Goal: Information Seeking & Learning: Understand process/instructions

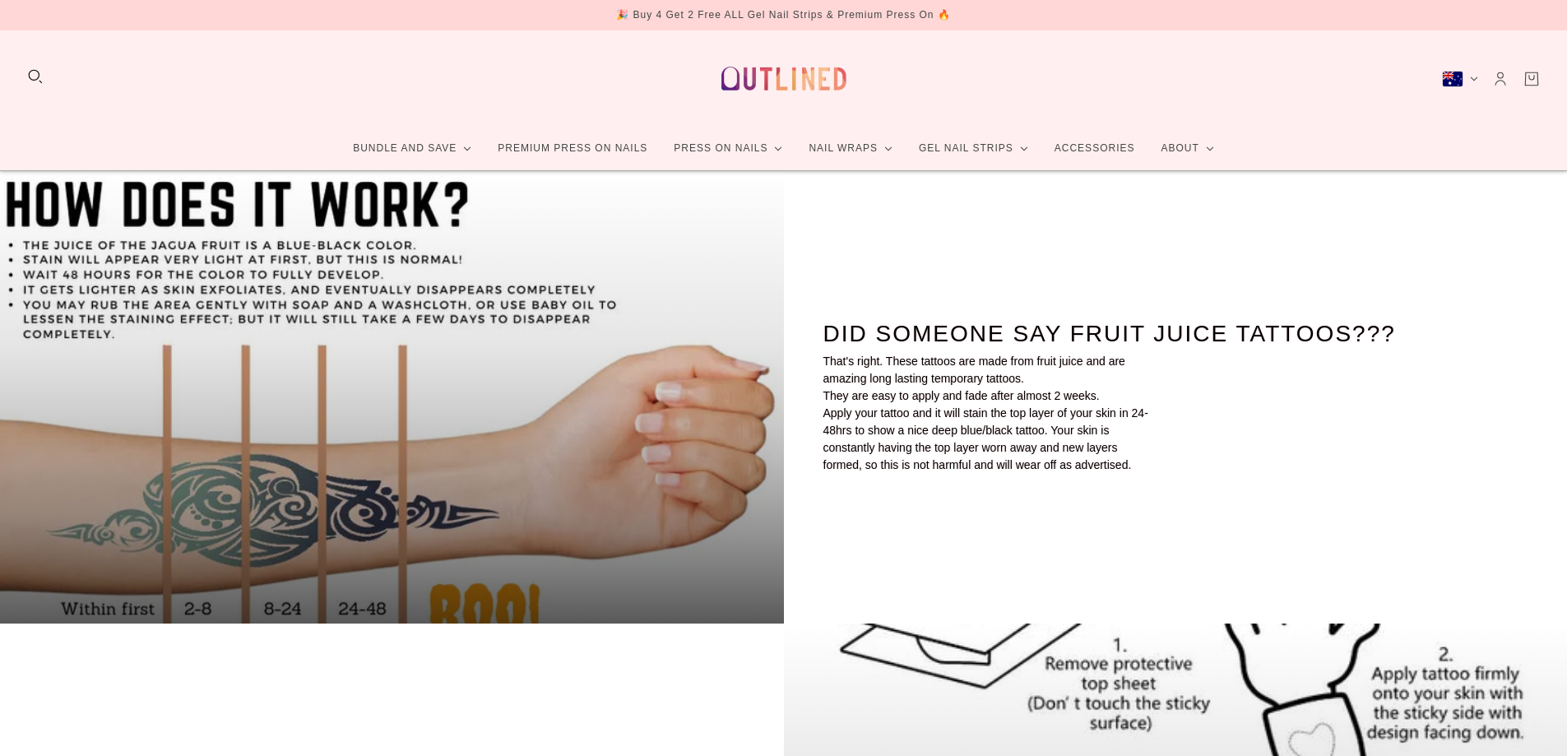
scroll to position [329, 0]
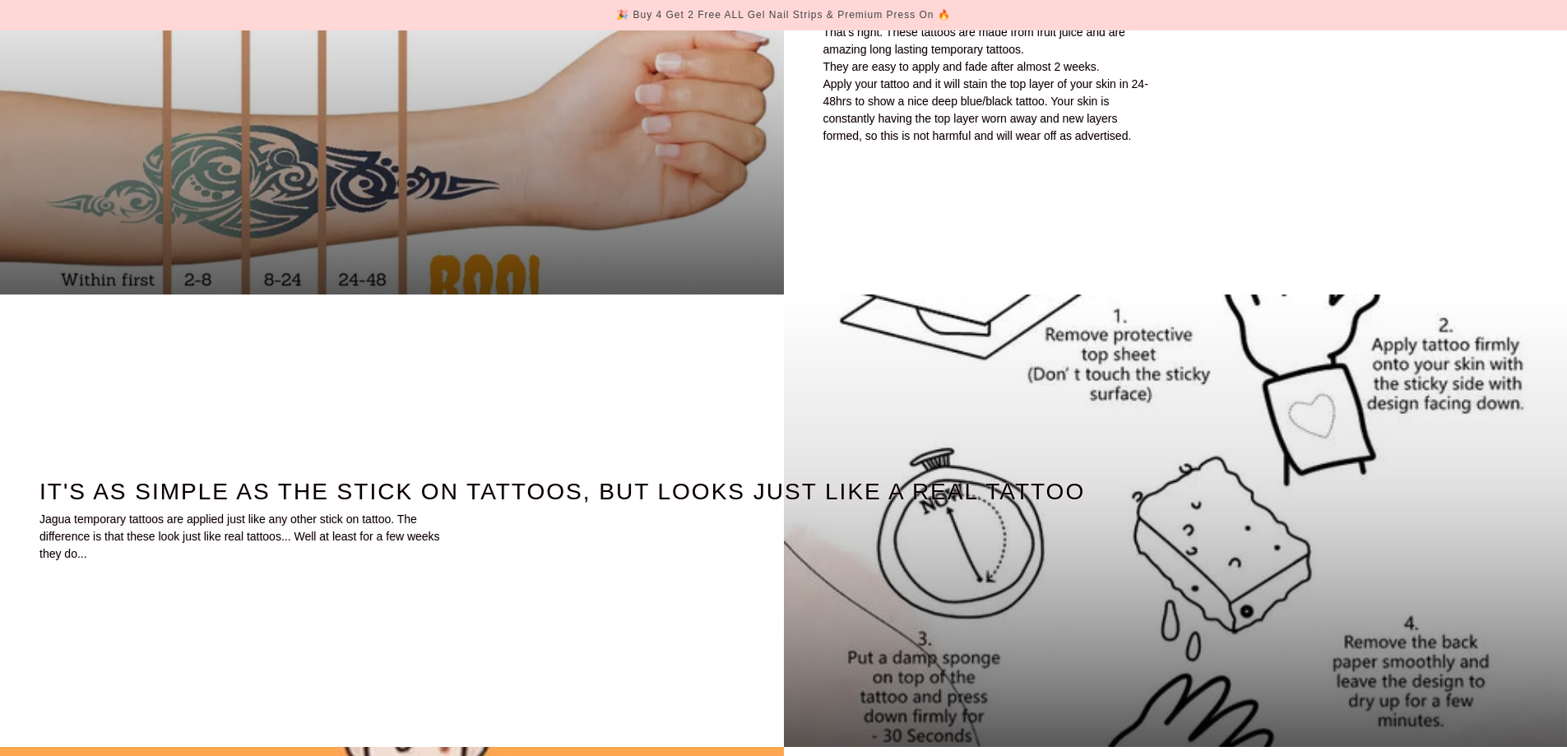
click at [1069, 410] on picture "It's as simple as the stick on tattoos, but looks just like a real tattoo" at bounding box center [1176, 521] width 784 height 452
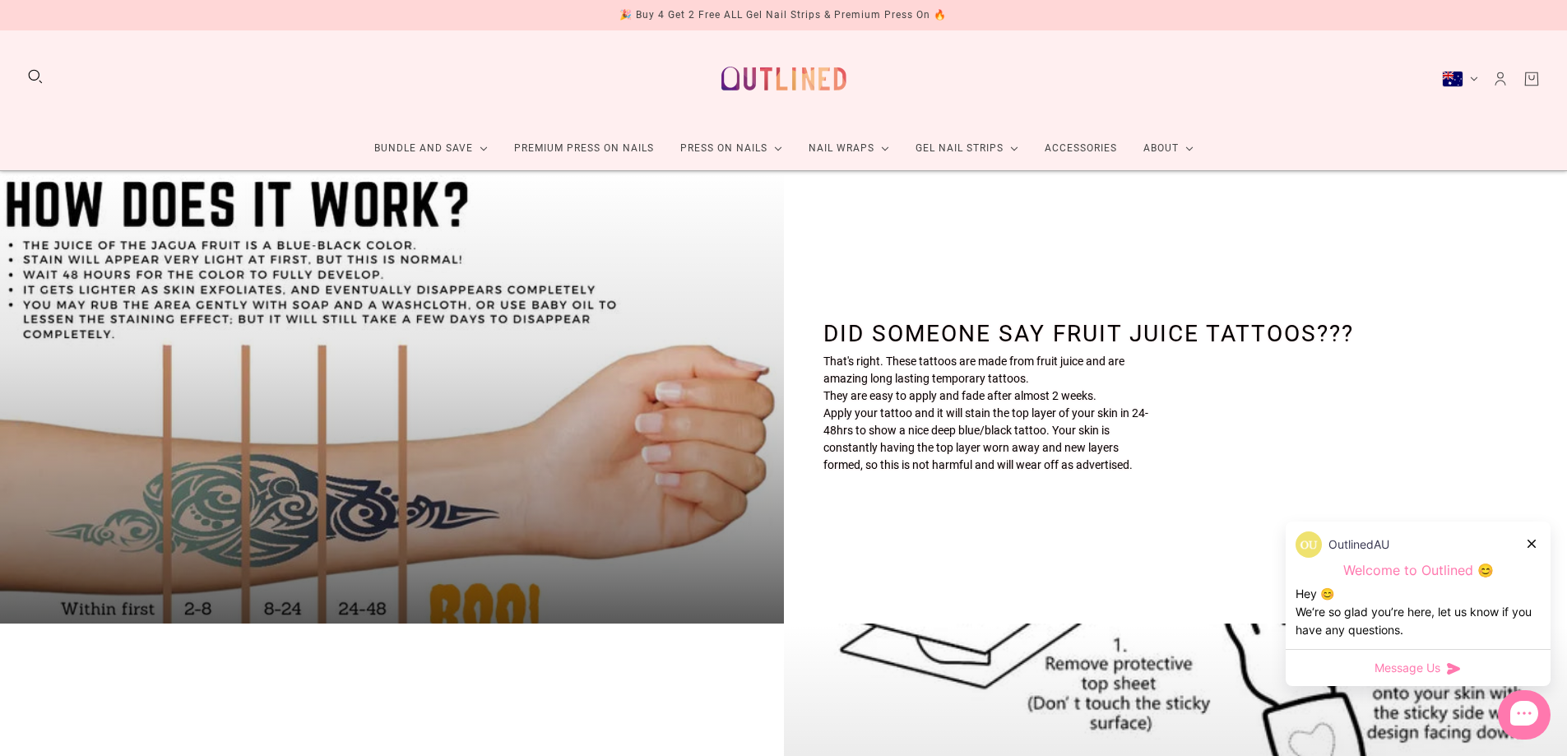
scroll to position [329, 0]
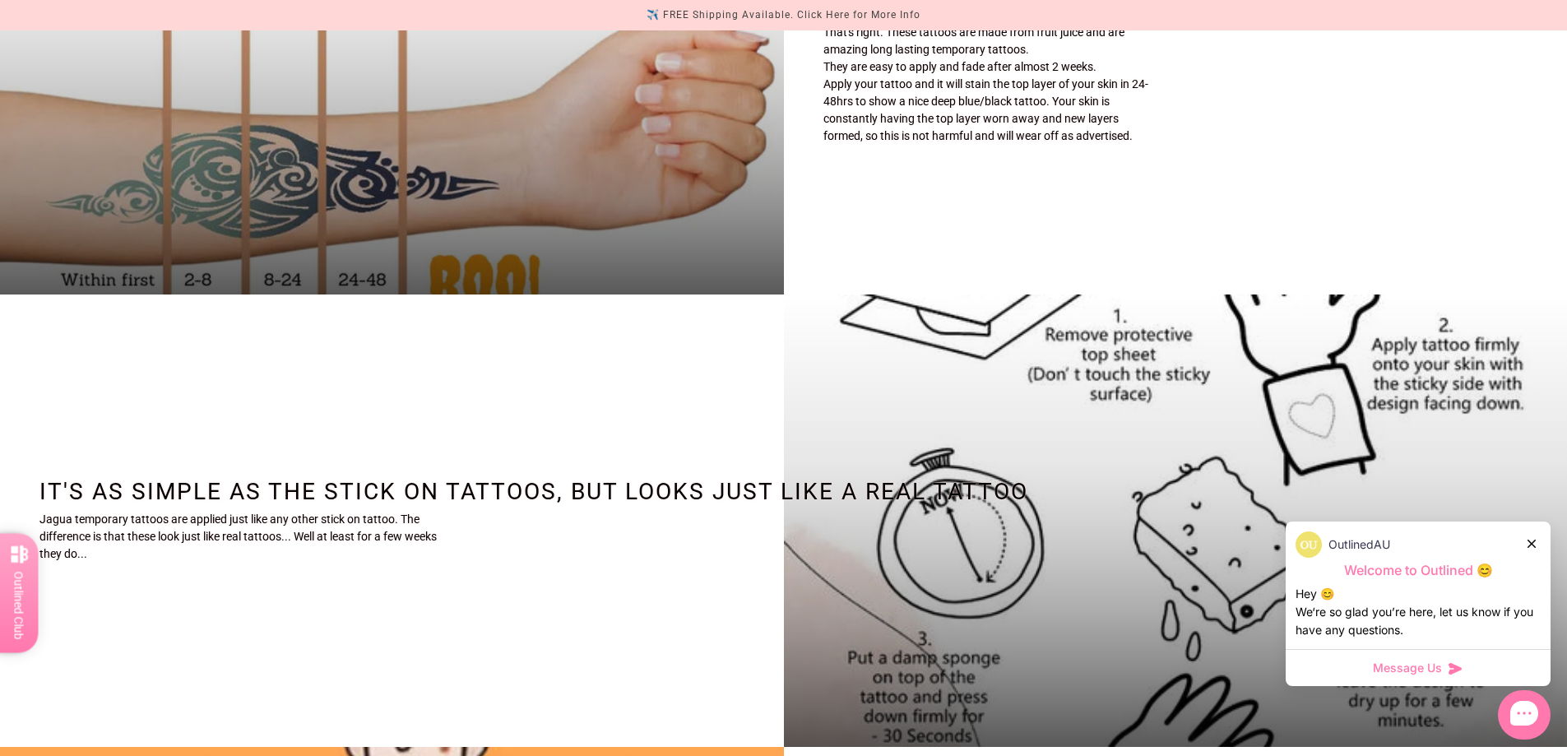
click at [1066, 405] on picture "It's as simple as the stick on tattoos, but looks just like a real tattoo" at bounding box center [1176, 521] width 784 height 452
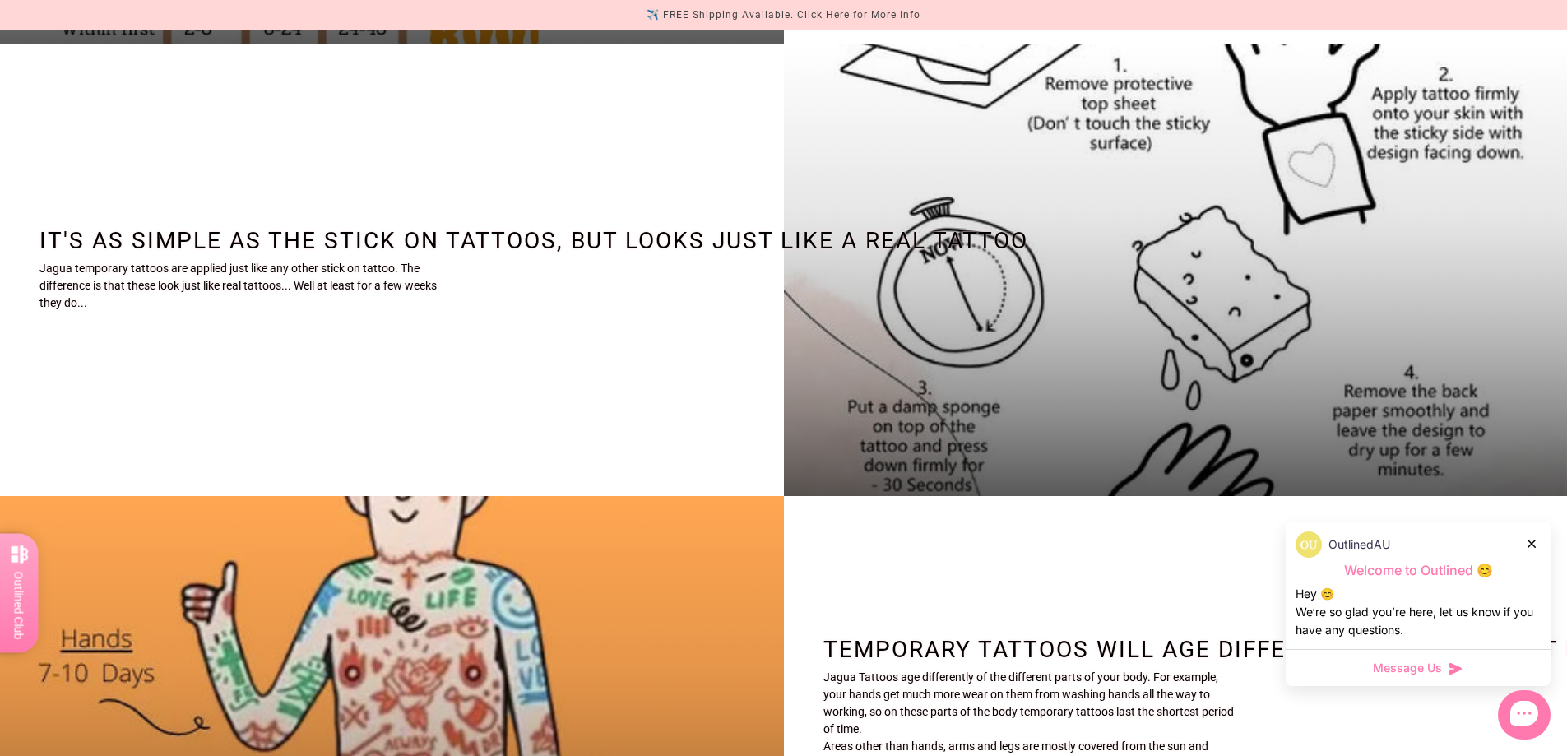
scroll to position [576, 0]
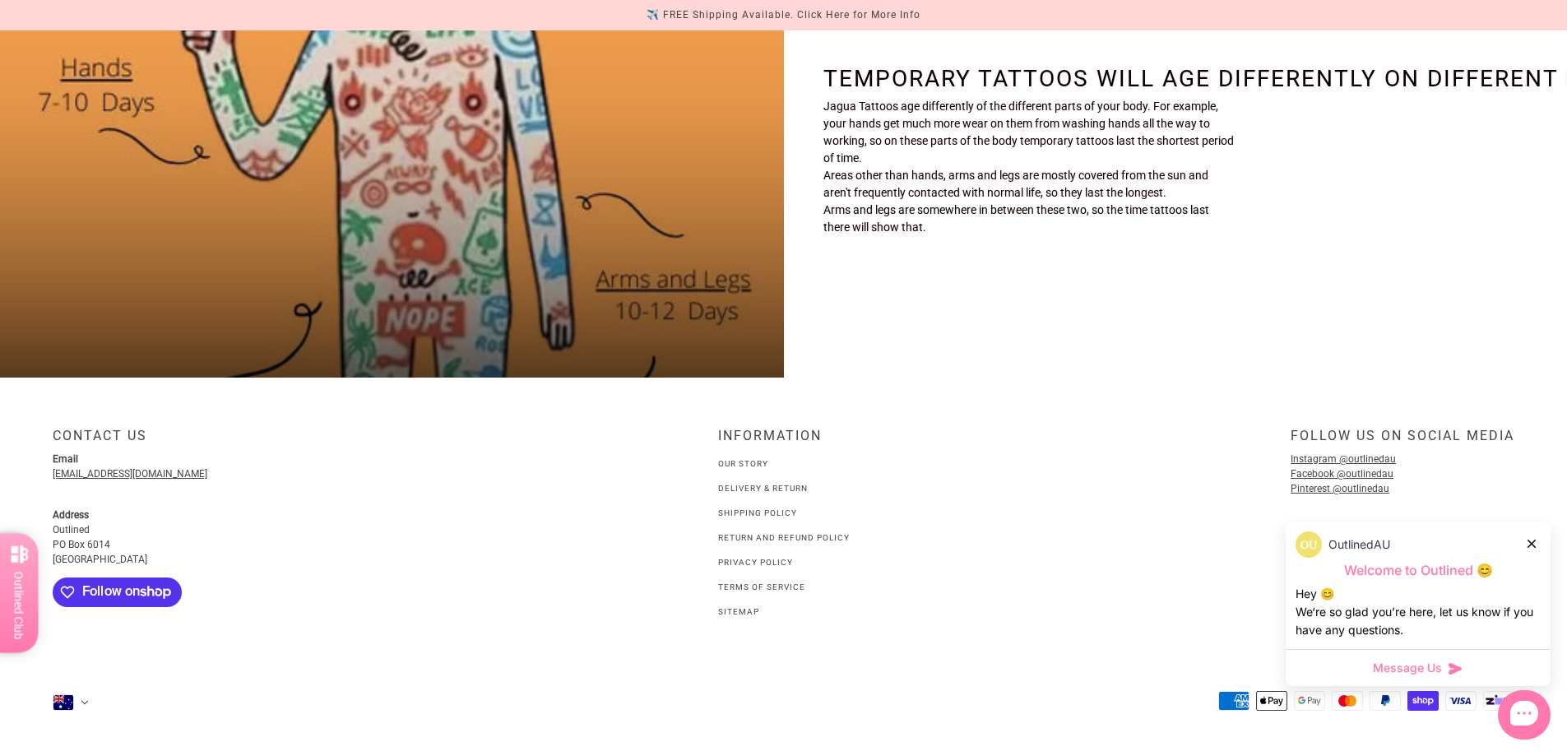
scroll to position [1158, 0]
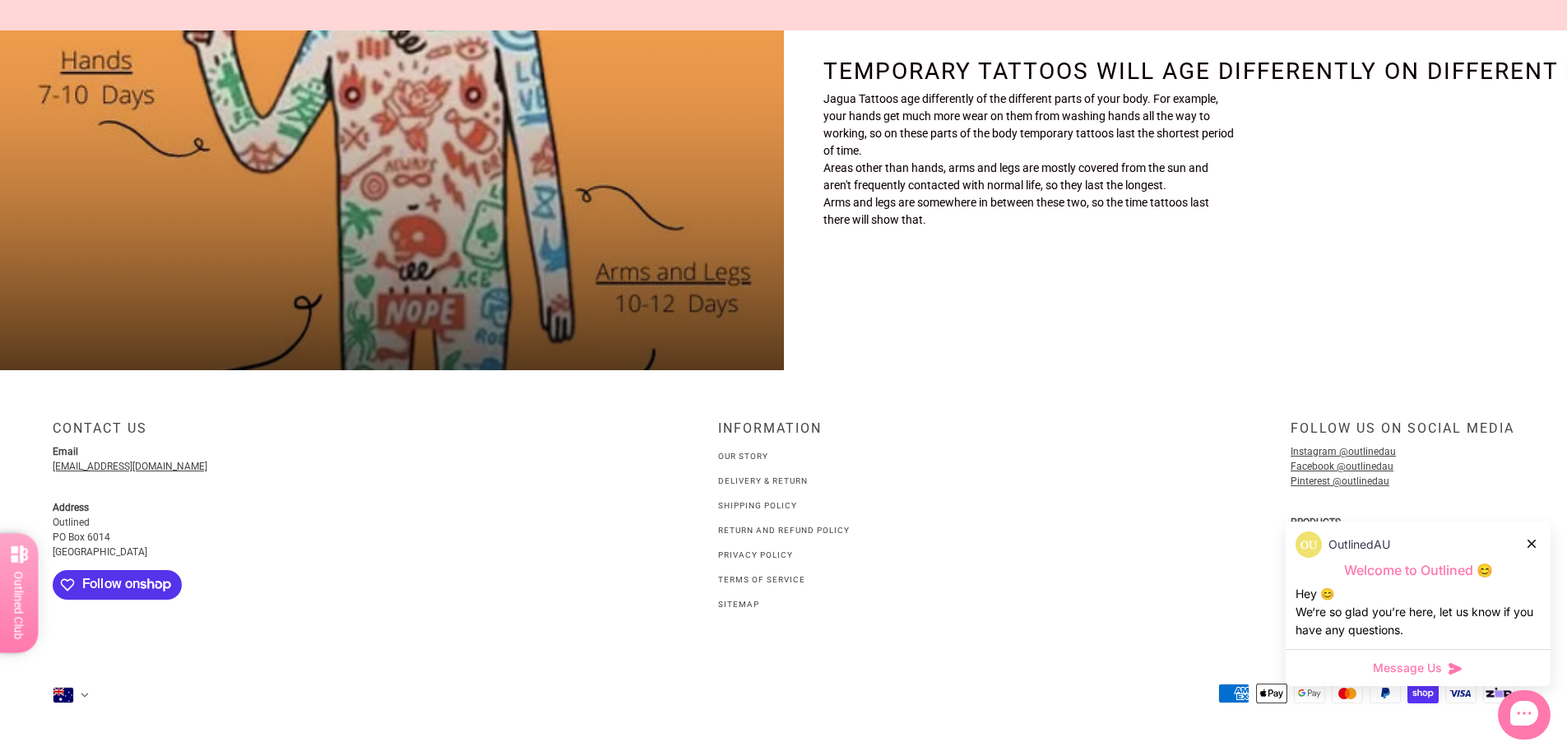
click at [418, 231] on picture "Temporary Tattoos will age differently on different body parts" at bounding box center [392, 144] width 784 height 452
